Goal: Task Accomplishment & Management: Manage account settings

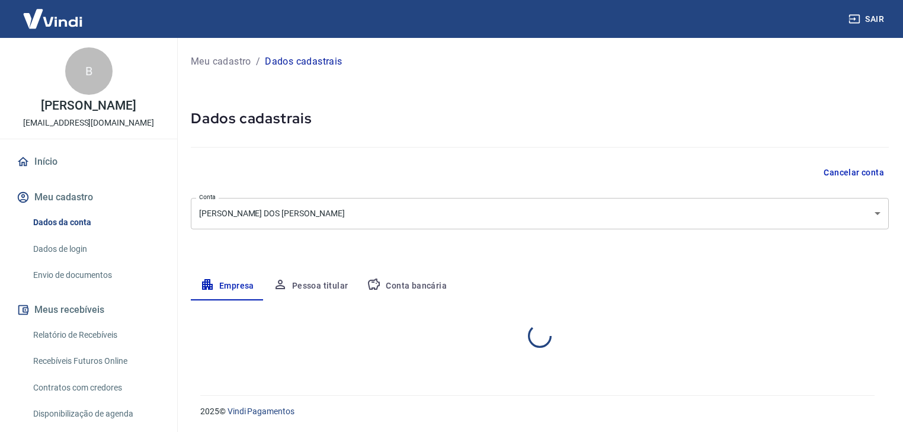
select select "SP"
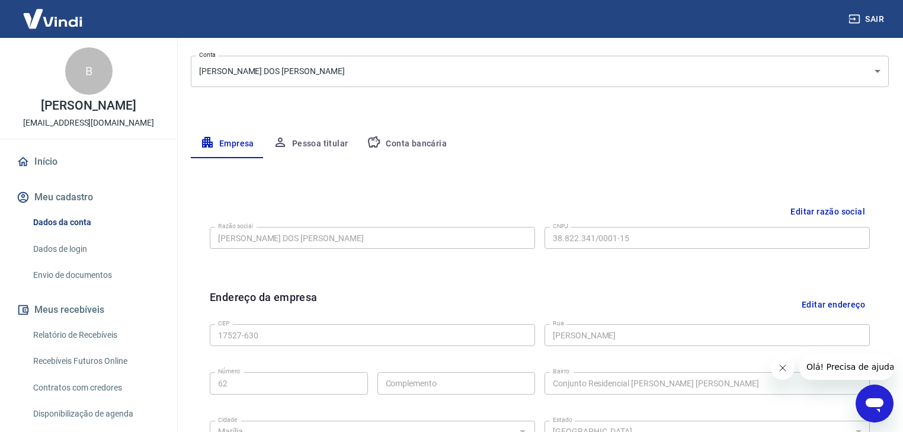
scroll to position [190, 0]
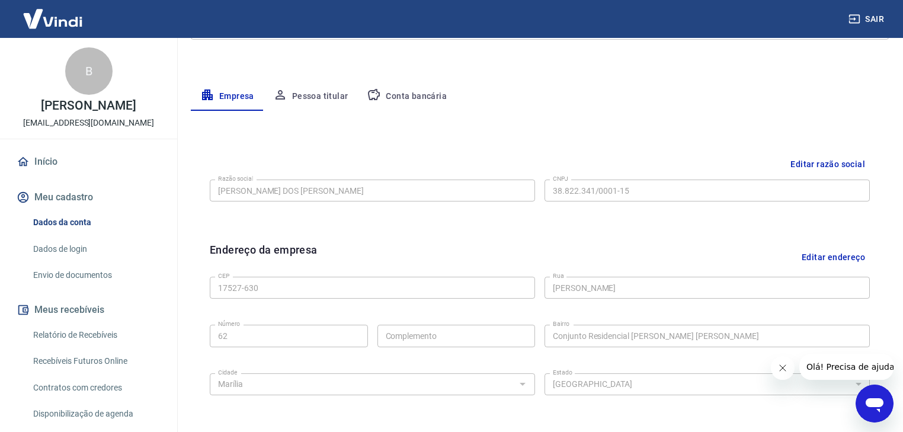
click at [820, 161] on button "Editar razão social" at bounding box center [828, 164] width 84 height 22
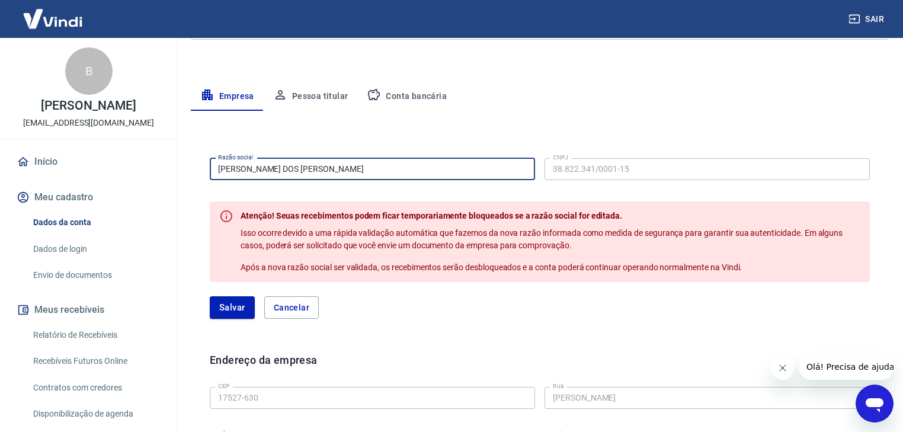
drag, startPoint x: 366, startPoint y: 169, endPoint x: 197, endPoint y: 170, distance: 168.8
click at [197, 170] on div "Razão social ROSANGELA DOS SANTOS SOUZA Razão social CNPJ 38.822.341/0001-15 CN…" at bounding box center [540, 421] width 698 height 575
drag, startPoint x: 348, startPoint y: 172, endPoint x: 111, endPoint y: 165, distance: 237.1
click at [111, 165] on div "Sair B Braym Abrao Netto braymnetto@hotmail.com Início Meu cadastro Dados da co…" at bounding box center [451, 26] width 903 height 432
type input "Teste Bra"
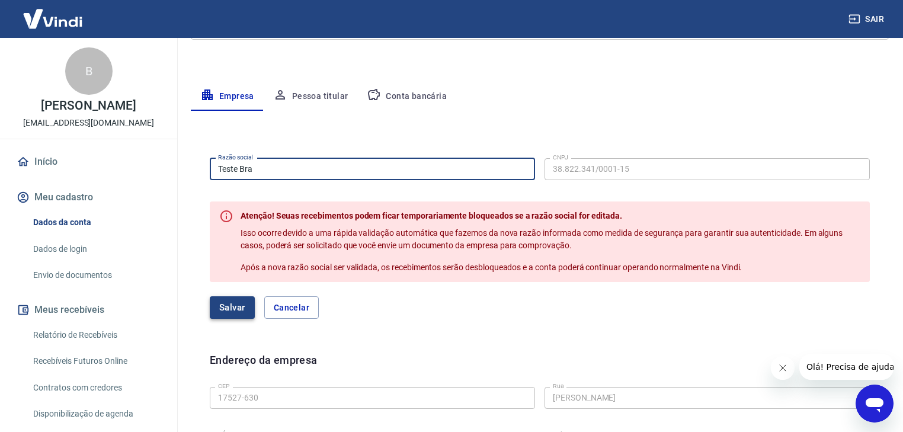
click at [218, 312] on button "Salvar" at bounding box center [232, 307] width 45 height 23
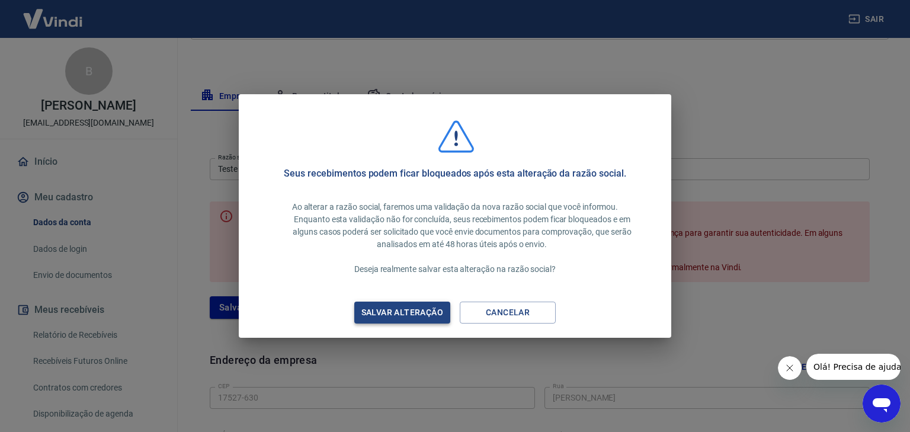
click at [418, 319] on div "Salvar alteração" at bounding box center [402, 312] width 110 height 15
